Goal: Task Accomplishment & Management: Manage account settings

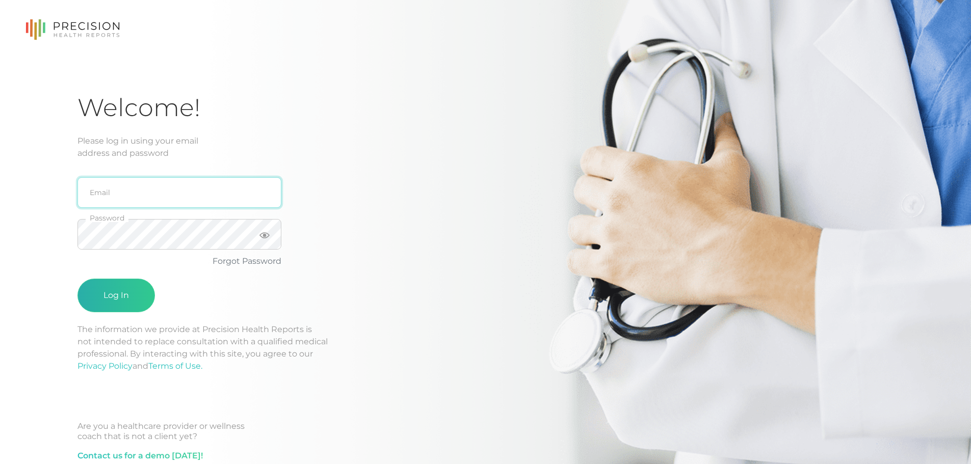
type input "[PERSON_NAME][EMAIL_ADDRESS][DOMAIN_NAME]"
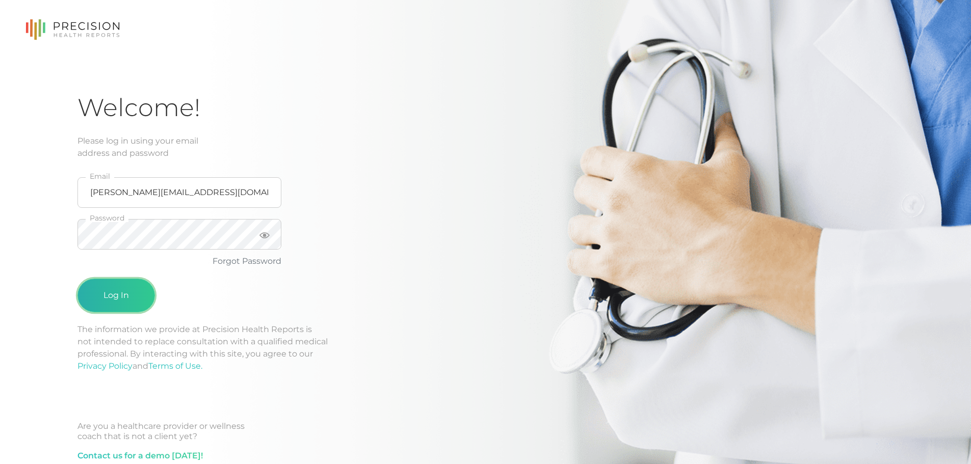
click at [109, 287] on button "Log In" at bounding box center [115, 296] width 77 height 34
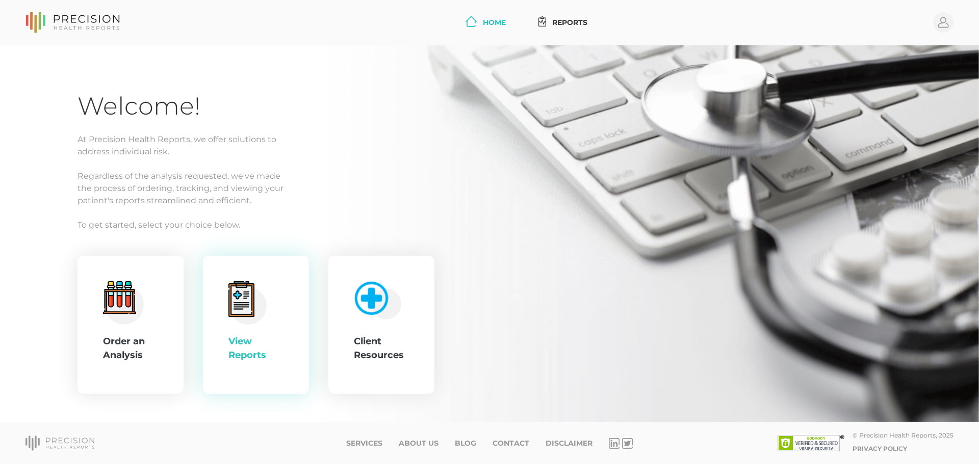
click at [254, 350] on div "View Reports" at bounding box center [255, 349] width 55 height 28
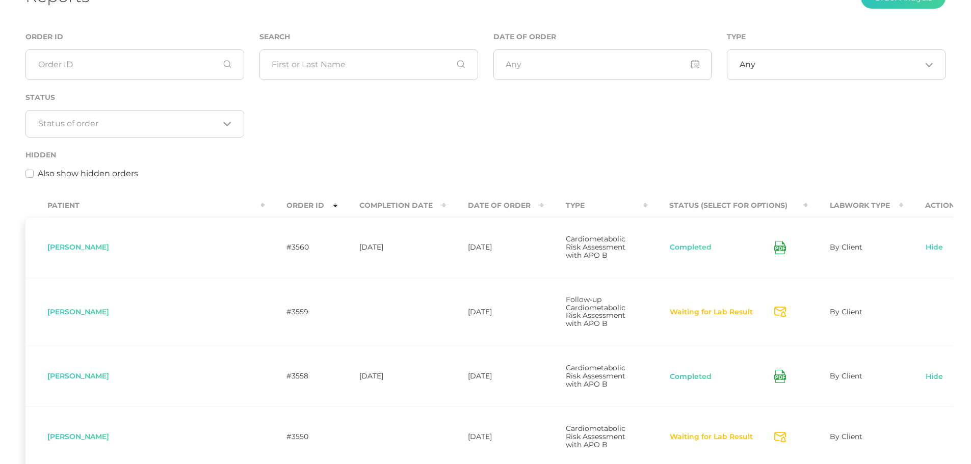
scroll to position [92, 0]
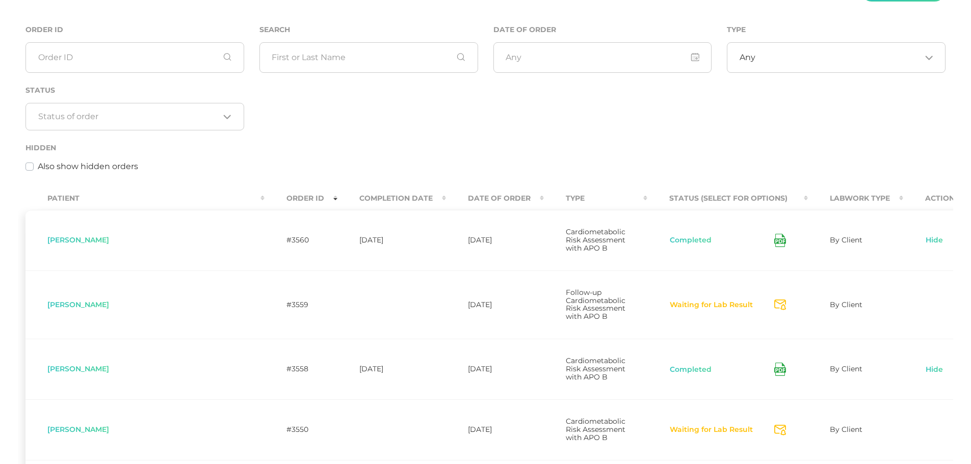
click at [774, 363] on icon at bounding box center [780, 369] width 12 height 13
click at [774, 239] on icon at bounding box center [780, 240] width 12 height 13
click at [925, 236] on link "Hide" at bounding box center [934, 241] width 18 height 10
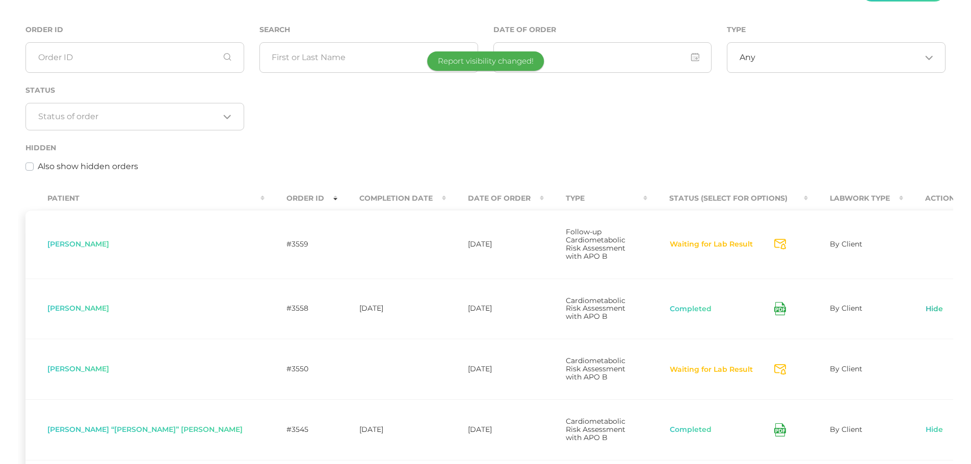
click at [925, 304] on link "Hide" at bounding box center [934, 309] width 18 height 10
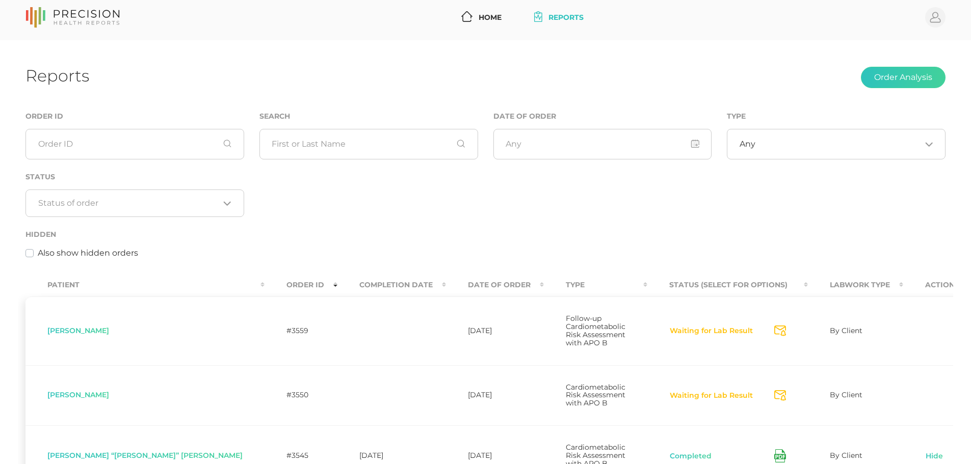
scroll to position [8, 0]
